Goal: Task Accomplishment & Management: Use online tool/utility

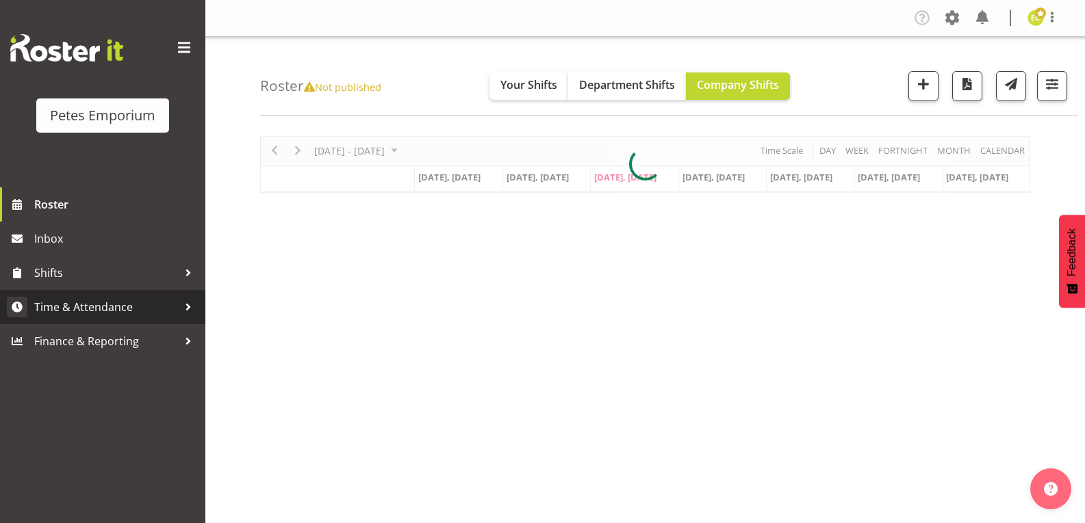
click at [133, 308] on span "Time & Attendance" at bounding box center [106, 307] width 144 height 21
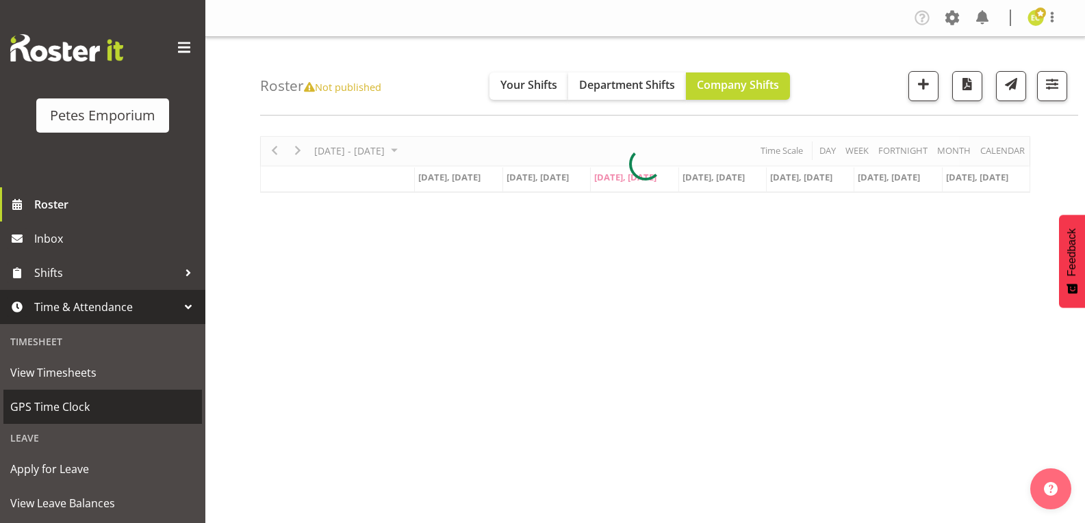
click at [75, 403] on span "GPS Time Clock" at bounding box center [102, 407] width 185 height 21
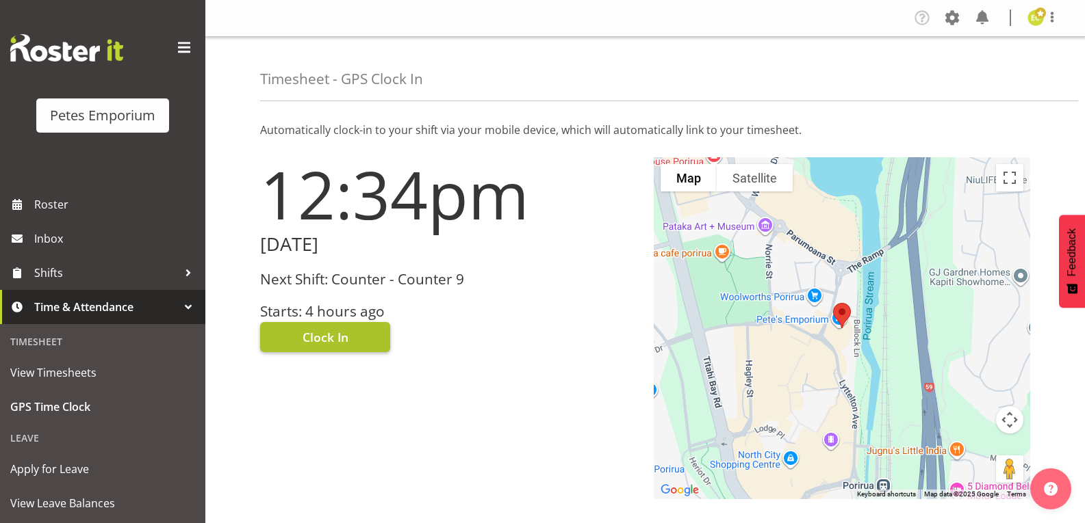
click at [350, 340] on button "Clock In" at bounding box center [325, 337] width 130 height 30
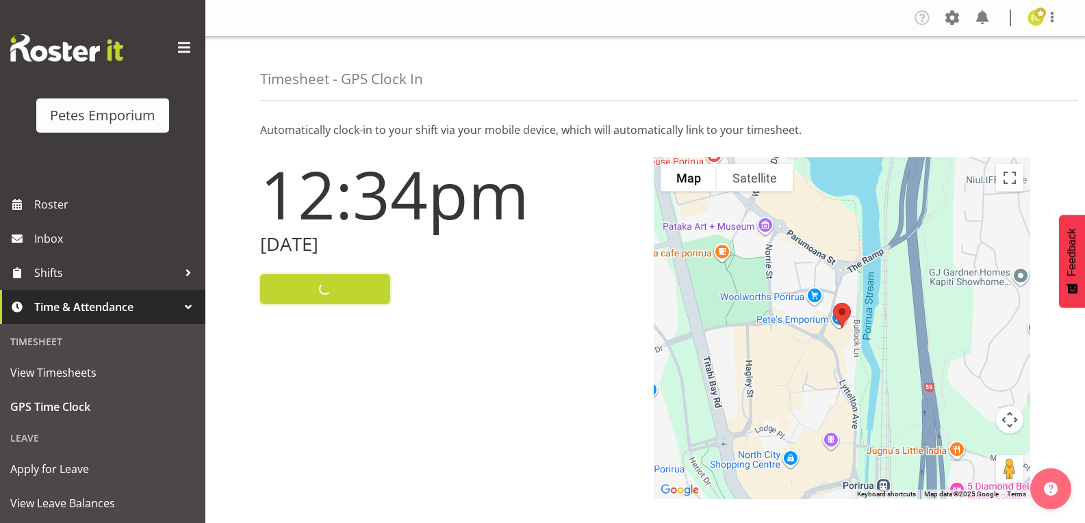
click at [1036, 22] on img at bounding box center [1035, 18] width 16 height 16
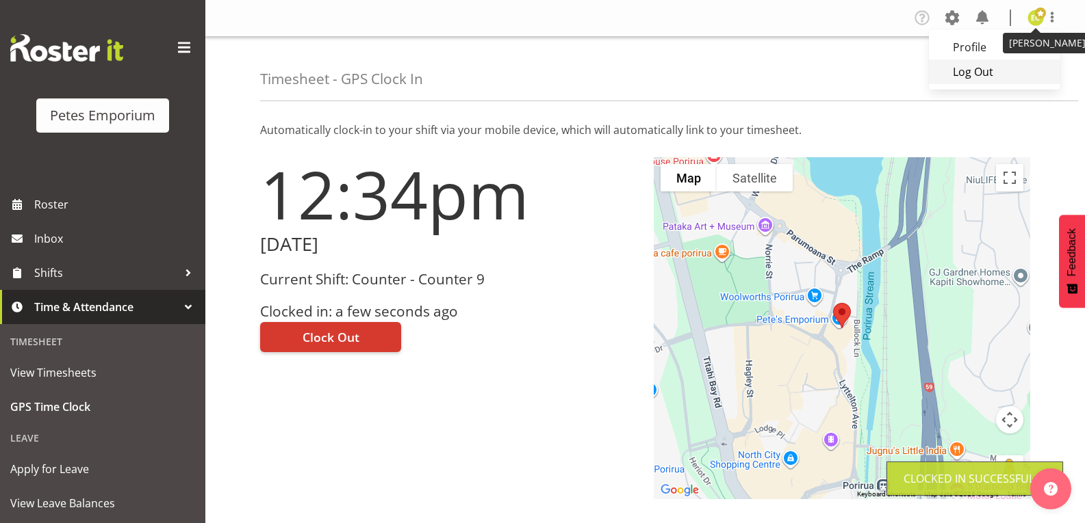
click at [959, 73] on link "Log Out" at bounding box center [994, 72] width 131 height 25
